Goal: Information Seeking & Learning: Learn about a topic

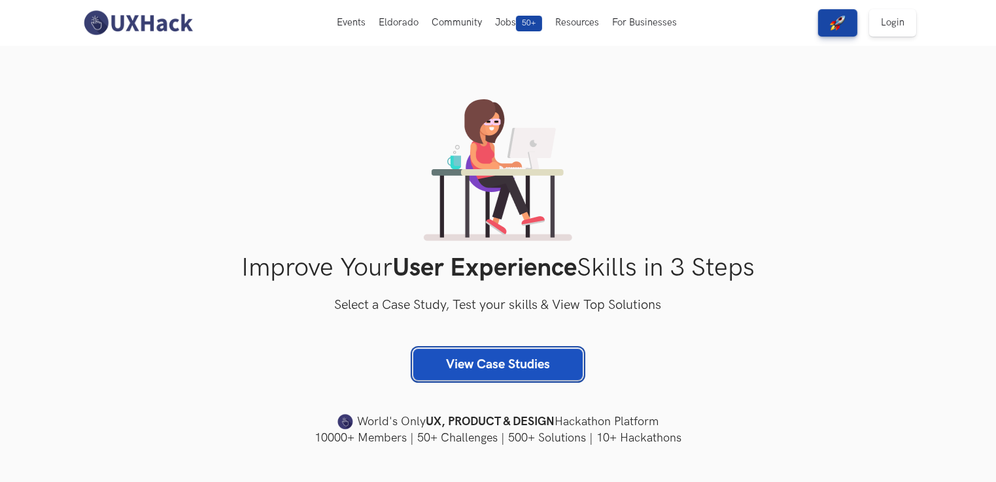
click at [503, 356] on link "View Case Studies" at bounding box center [497, 364] width 169 height 31
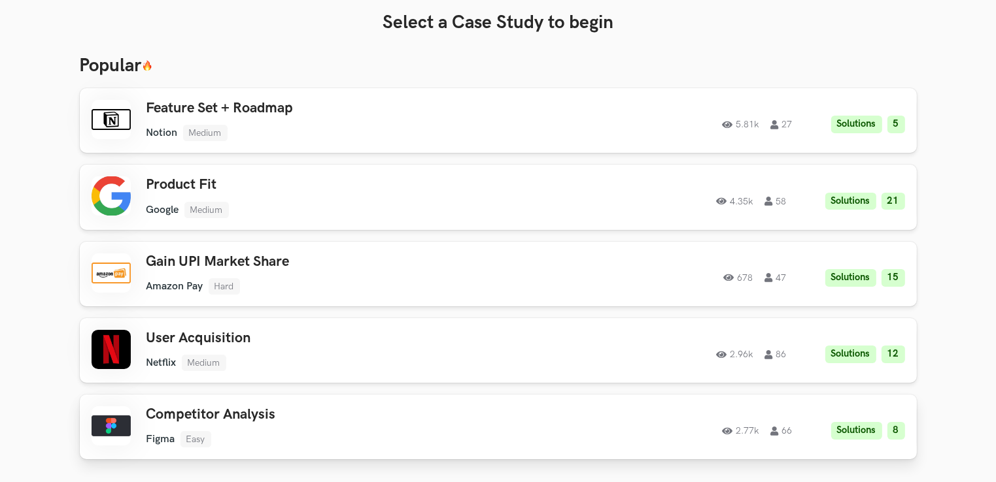
scroll to position [131, 0]
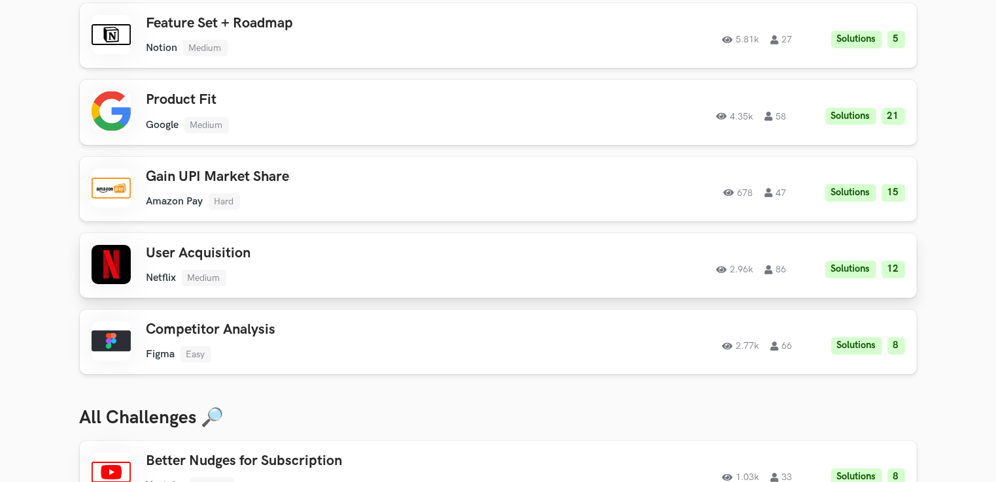
click at [172, 247] on h3 "User Acquisition" at bounding box center [331, 253] width 371 height 17
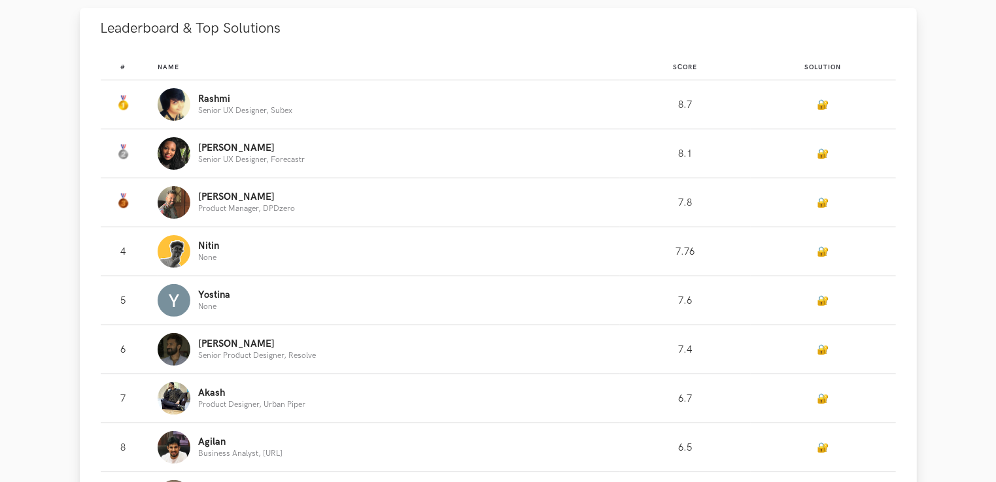
scroll to position [392, 0]
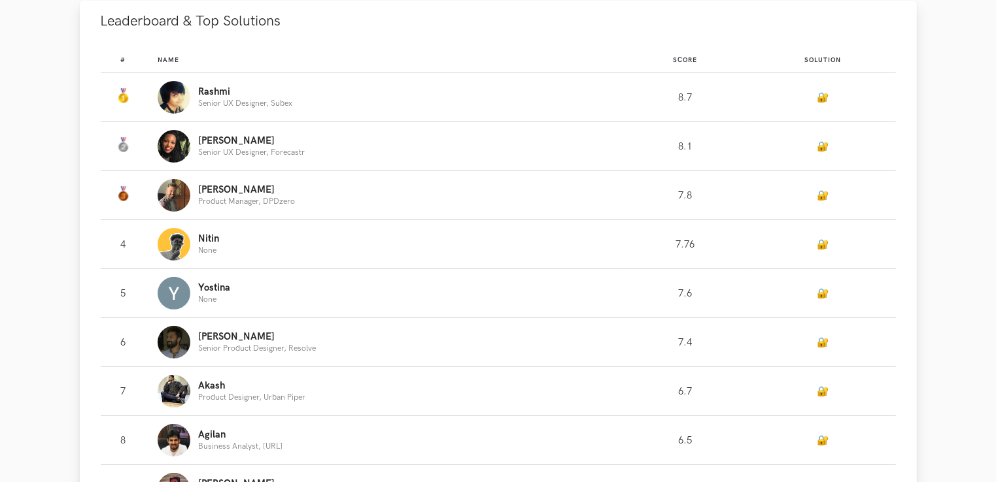
click at [817, 199] on link "🔐" at bounding box center [823, 195] width 12 height 11
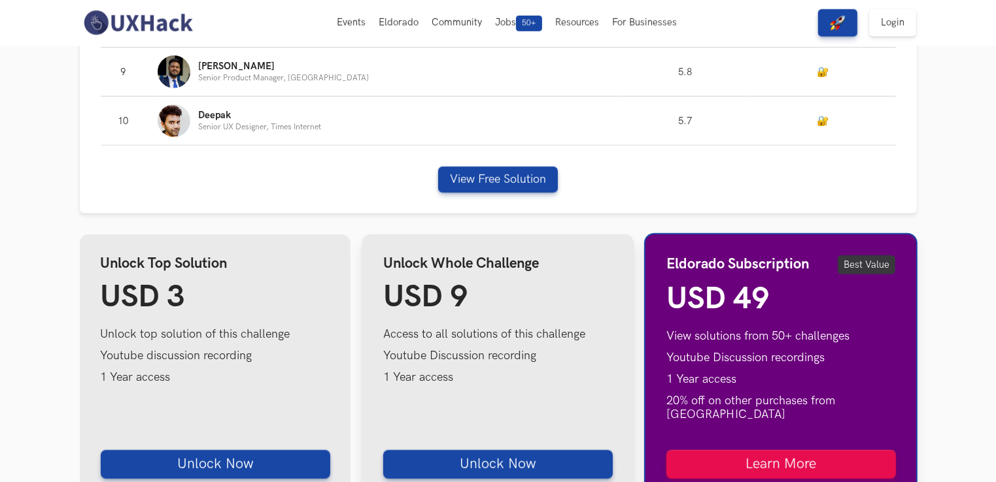
scroll to position [880, 0]
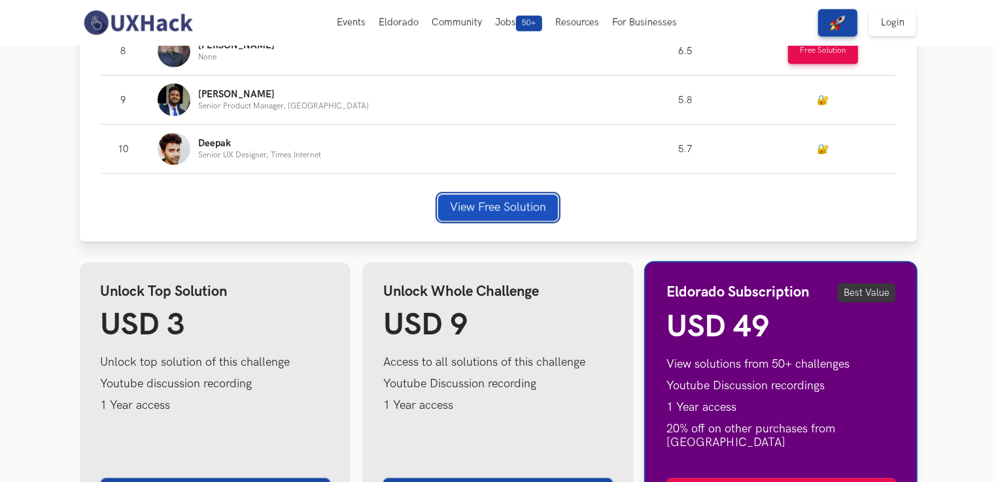
click at [515, 206] on button "View Free Solution" at bounding box center [498, 208] width 120 height 26
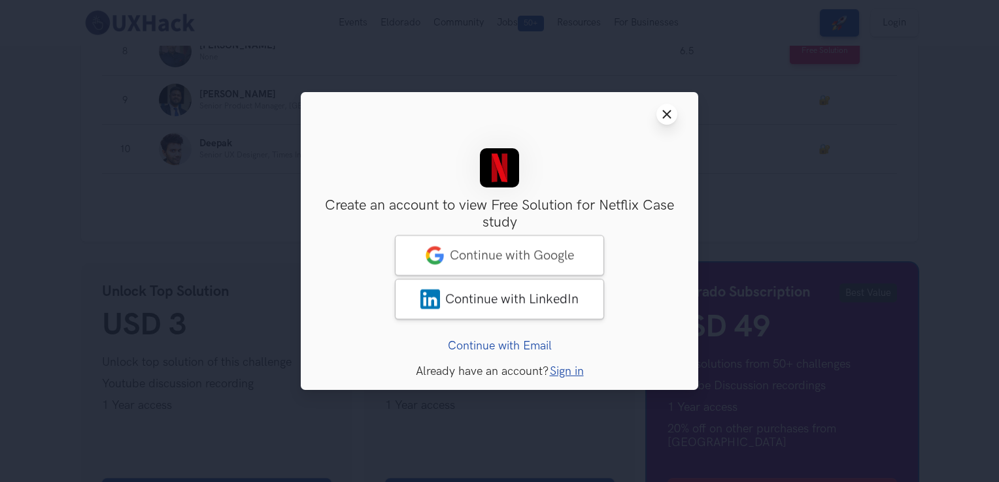
click at [660, 115] on button "Close modal window" at bounding box center [666, 114] width 21 height 21
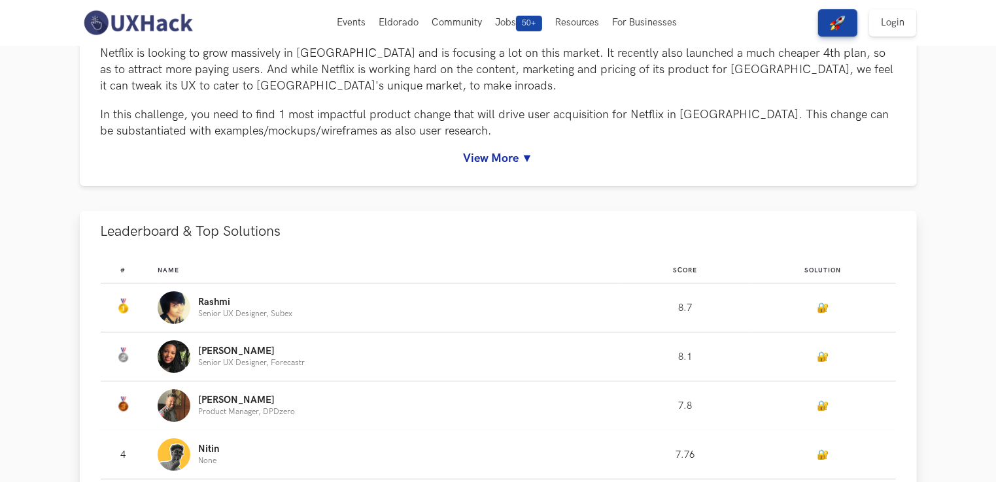
scroll to position [30, 0]
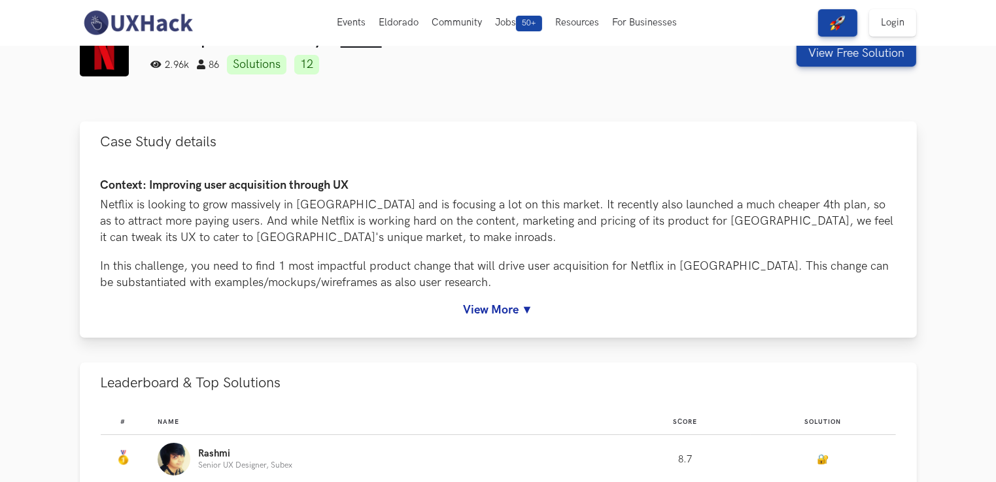
click at [511, 308] on link "View More ▼" at bounding box center [498, 310] width 795 height 14
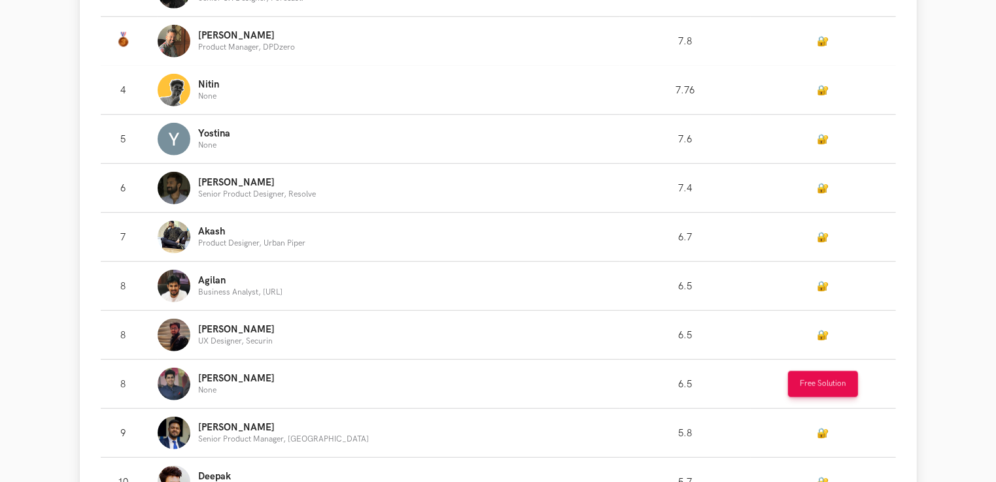
scroll to position [1111, 0]
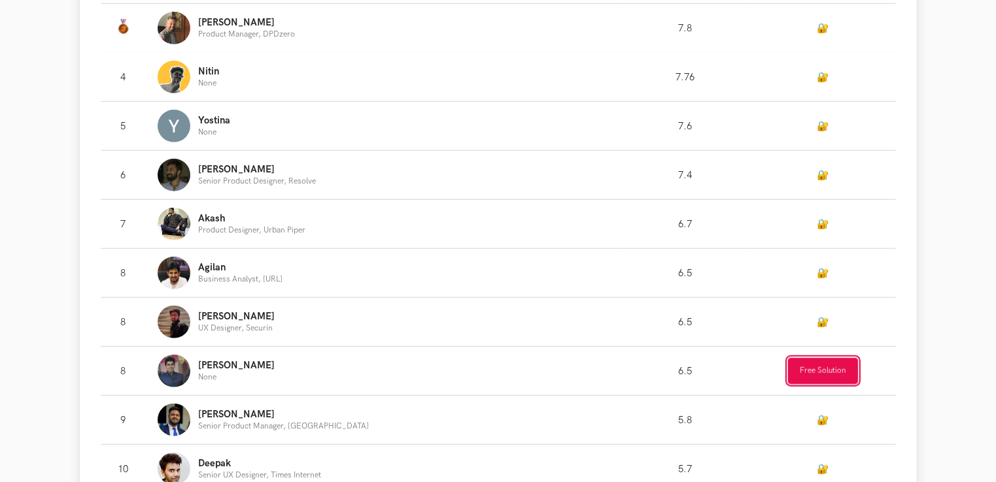
click at [803, 375] on button "Free Solution" at bounding box center [823, 371] width 70 height 26
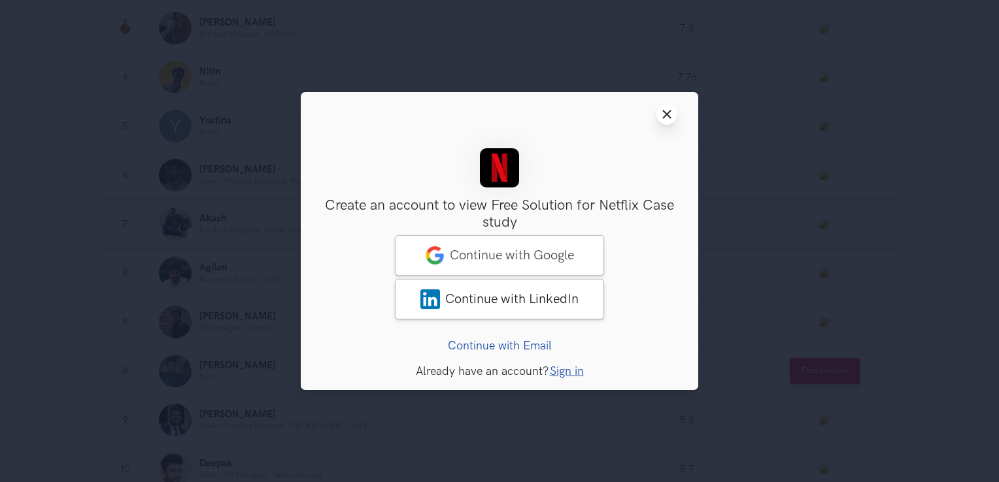
click at [666, 121] on button "Close modal window" at bounding box center [666, 114] width 21 height 21
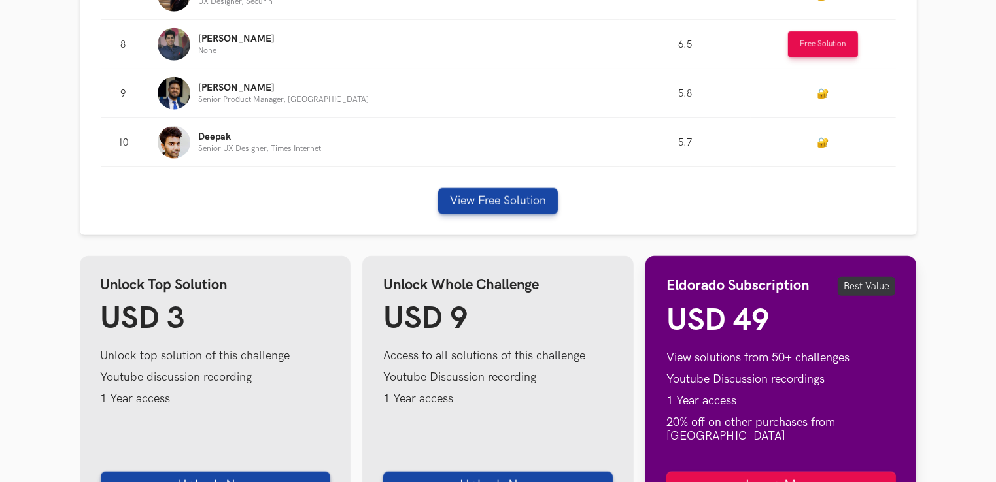
scroll to position [1896, 0]
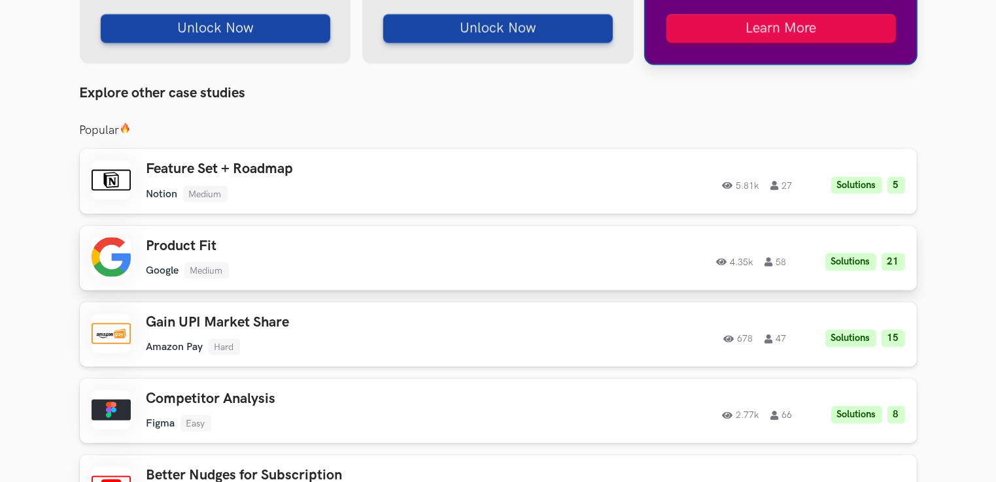
click at [229, 263] on ul "Google Medium" at bounding box center [331, 271] width 371 height 16
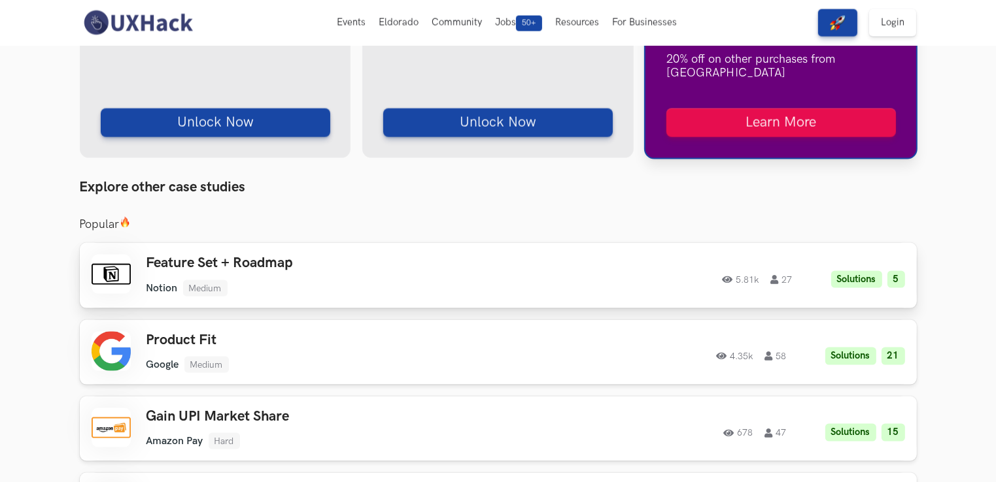
scroll to position [1700, 0]
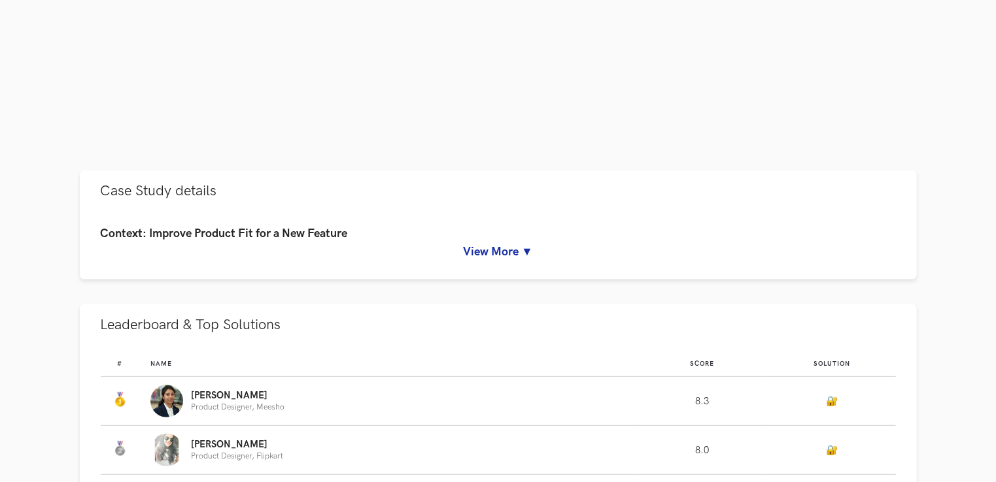
scroll to position [458, 0]
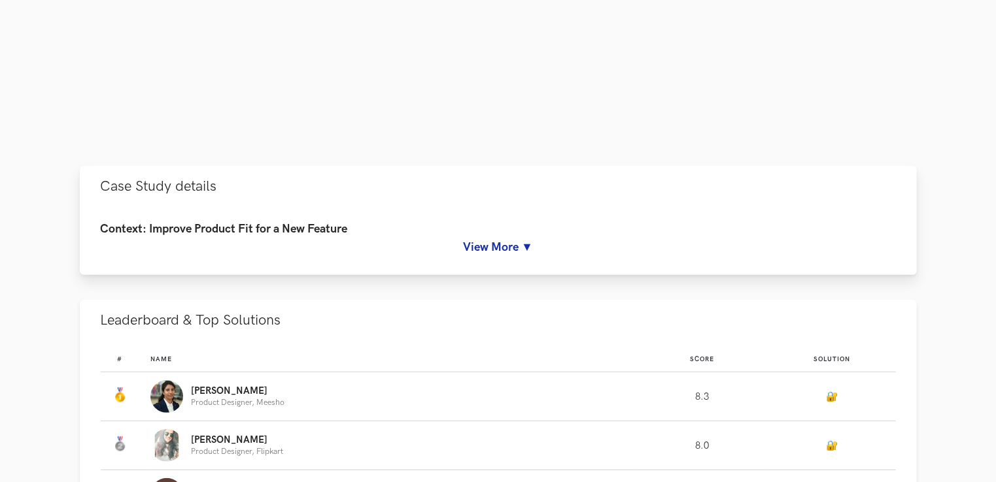
click at [519, 246] on link "View More ▼" at bounding box center [498, 248] width 795 height 14
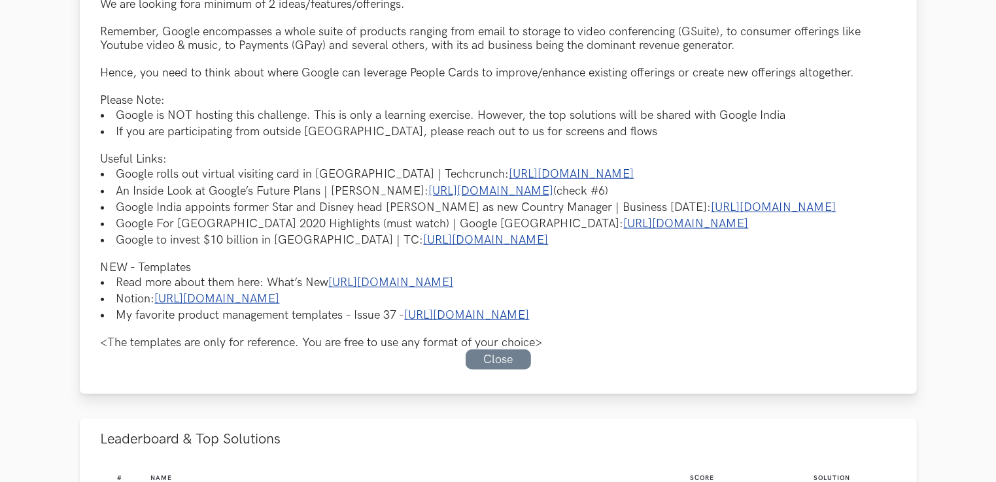
scroll to position [915, 0]
